Goal: Check status: Check status

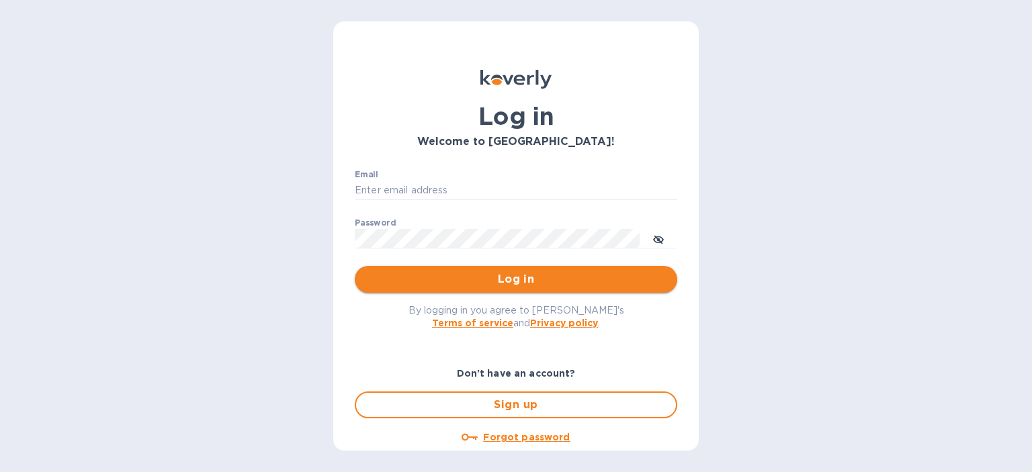
type input "[EMAIL_ADDRESS][DOMAIN_NAME]"
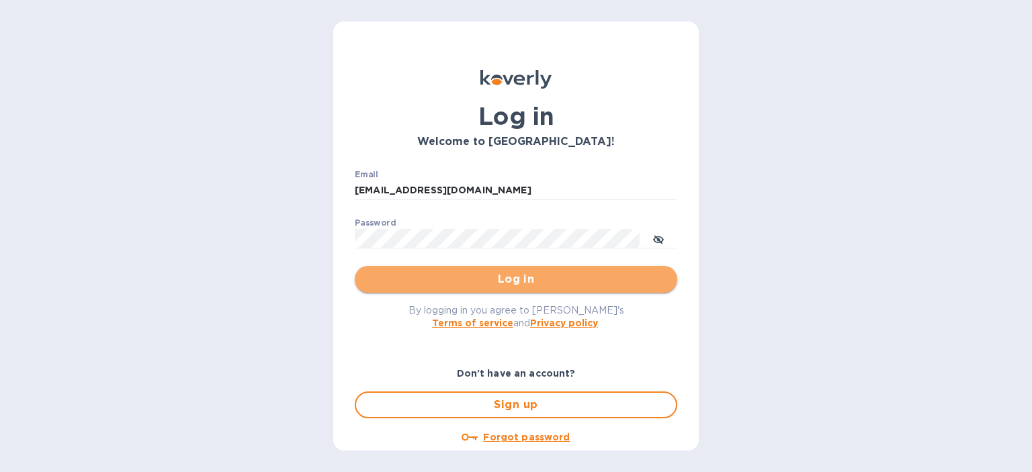
click at [532, 276] on span "Log in" at bounding box center [515, 279] width 301 height 16
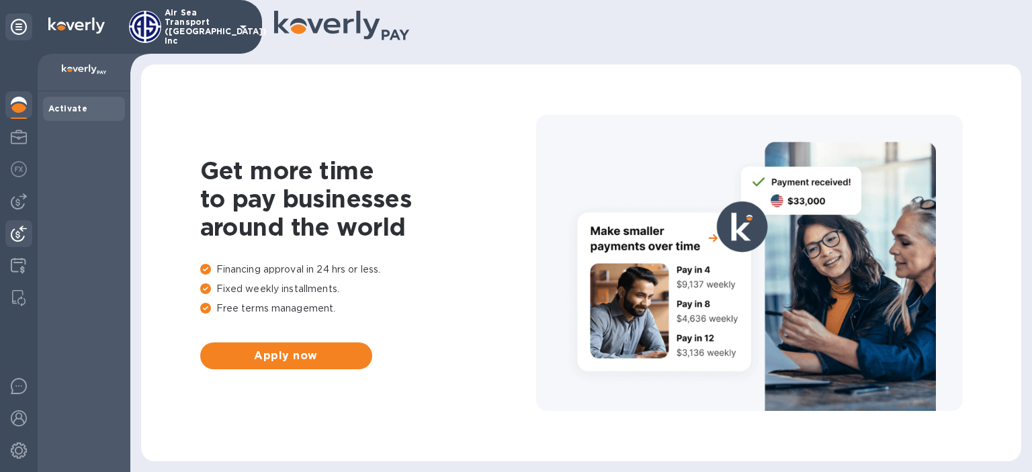
click at [24, 232] on img at bounding box center [19, 234] width 16 height 16
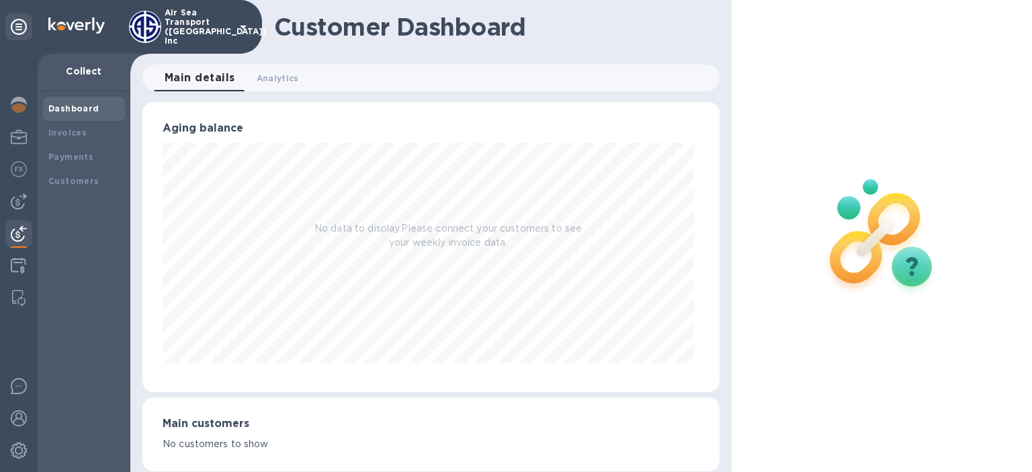
scroll to position [671510, 671228]
click at [68, 155] on b "Payments" at bounding box center [70, 157] width 45 height 10
